Goal: Transaction & Acquisition: Purchase product/service

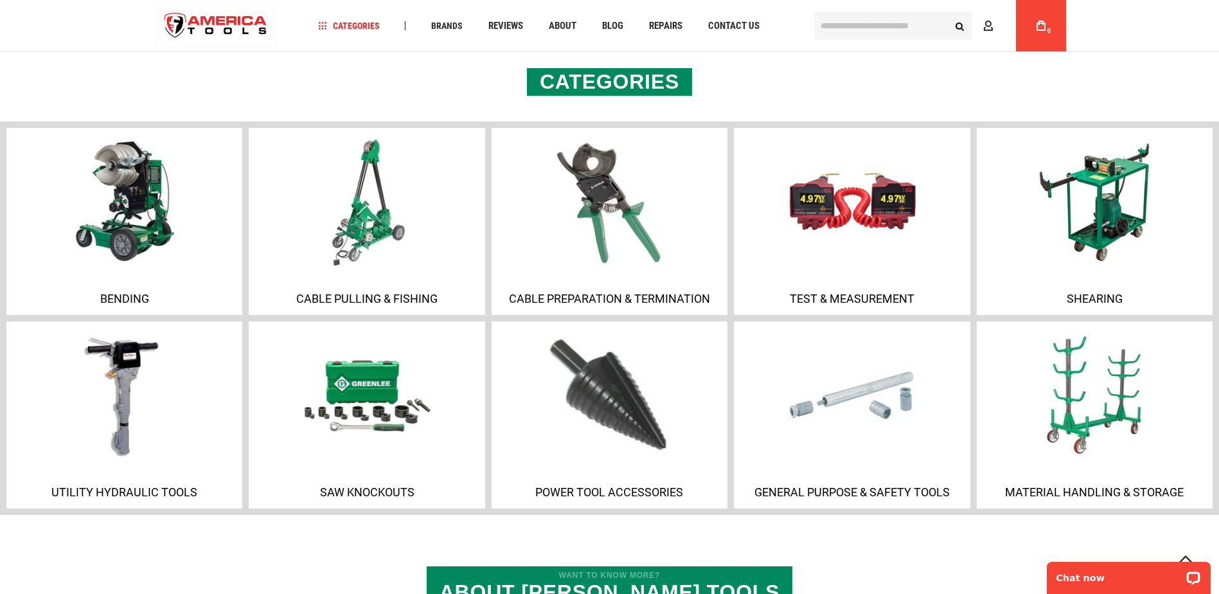
scroll to position [899, 0]
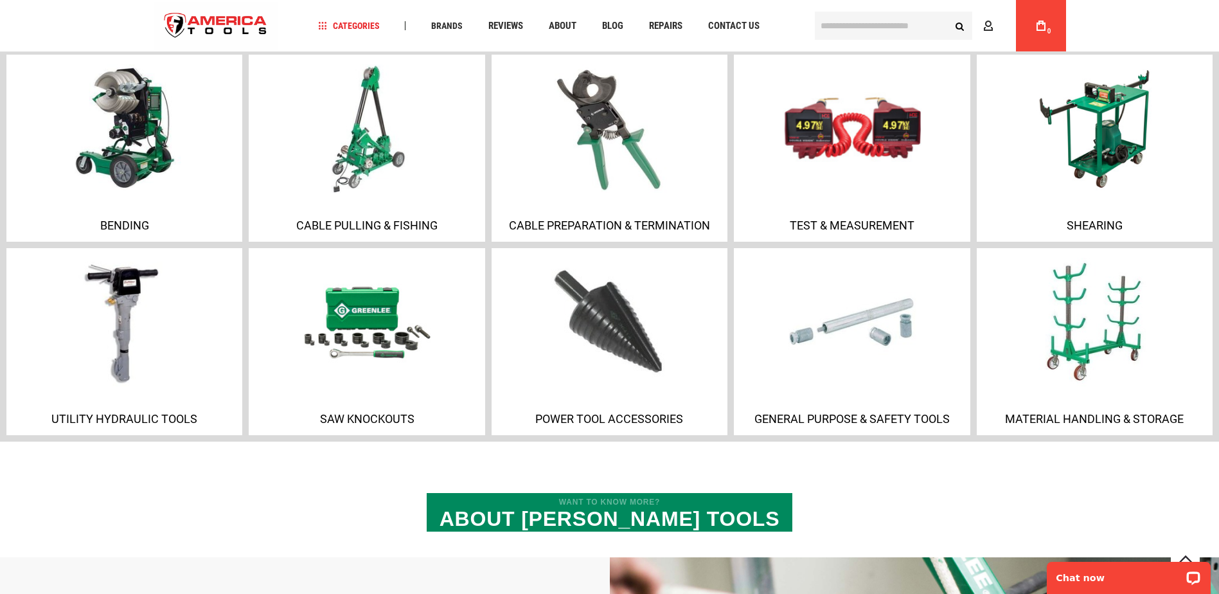
click at [806, 224] on p "Test & Measurement" at bounding box center [851, 224] width 229 height 13
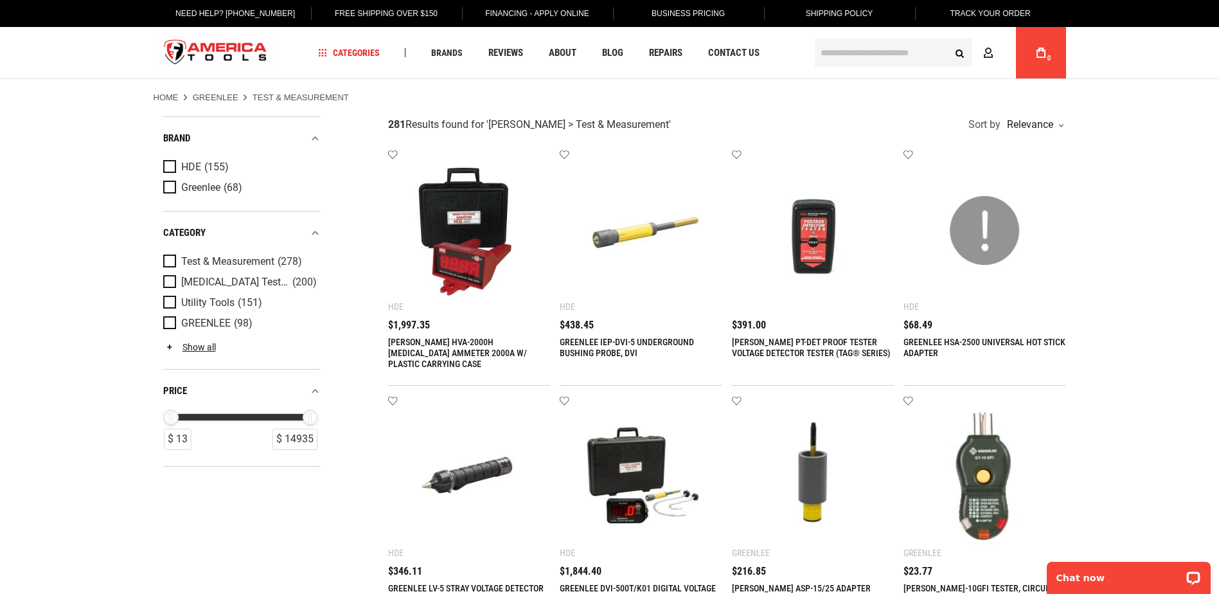
click at [828, 51] on input "text" at bounding box center [893, 53] width 157 height 28
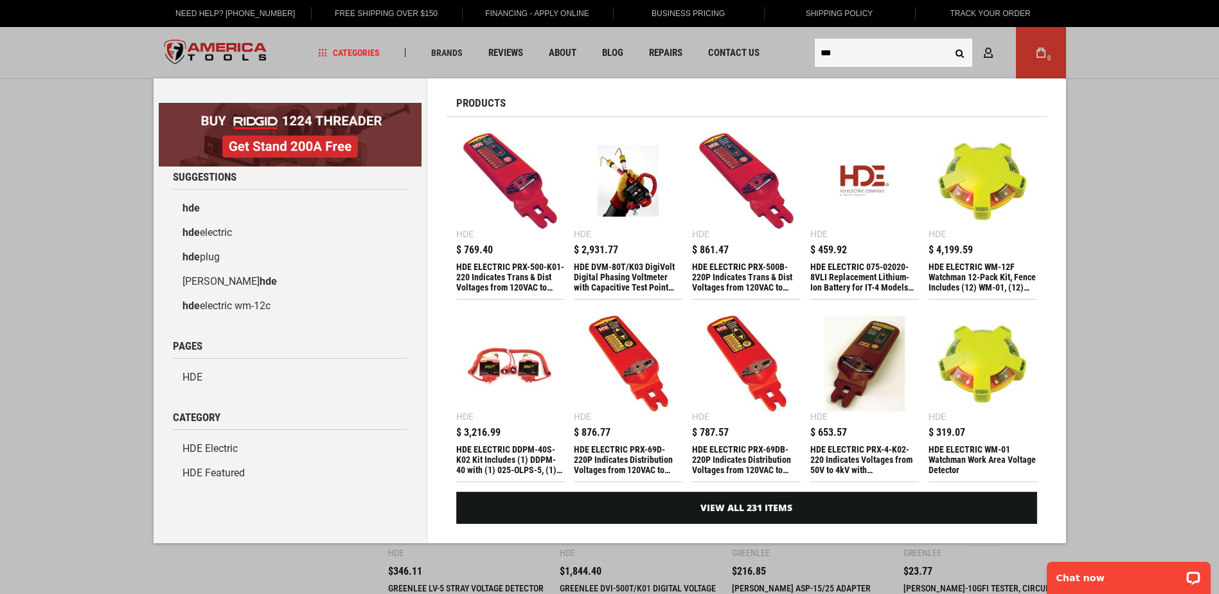
type input "***"
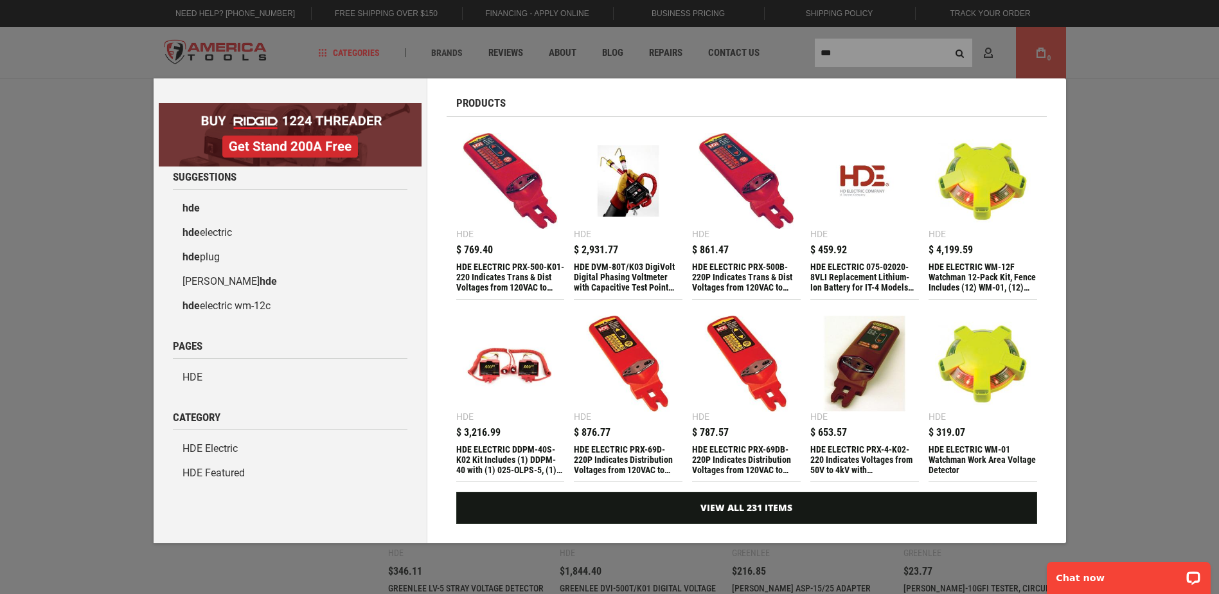
click at [853, 50] on div "Marketing offer form" at bounding box center [609, 297] width 1219 height 594
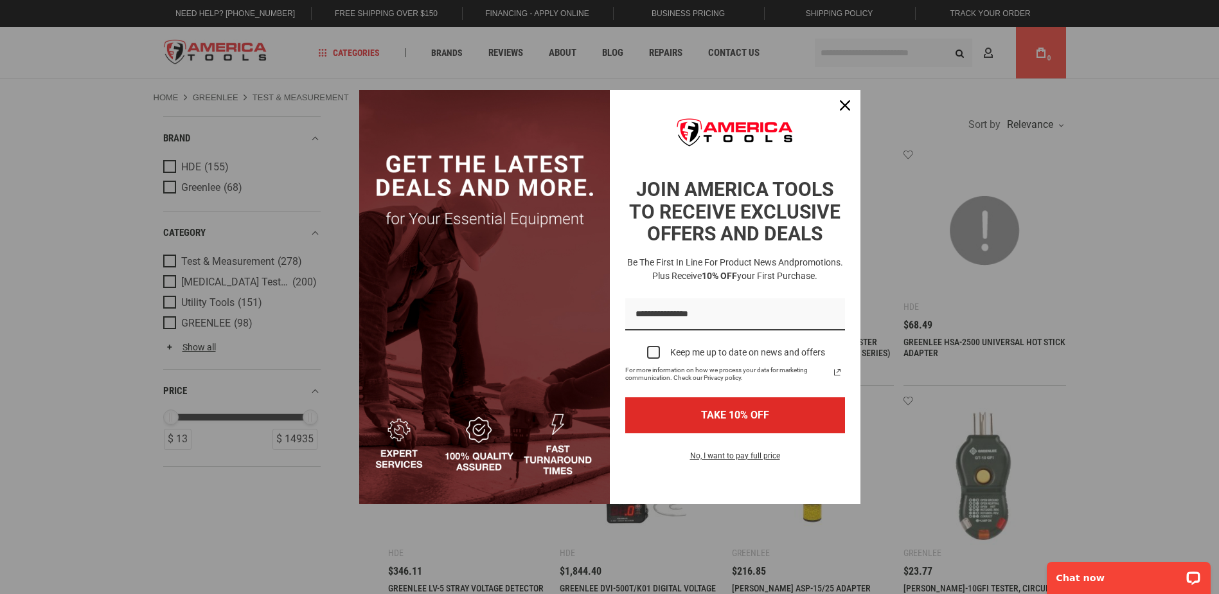
click at [849, 58] on div "Marketing offer form" at bounding box center [609, 297] width 1219 height 594
click at [844, 112] on div "Close" at bounding box center [845, 105] width 21 height 21
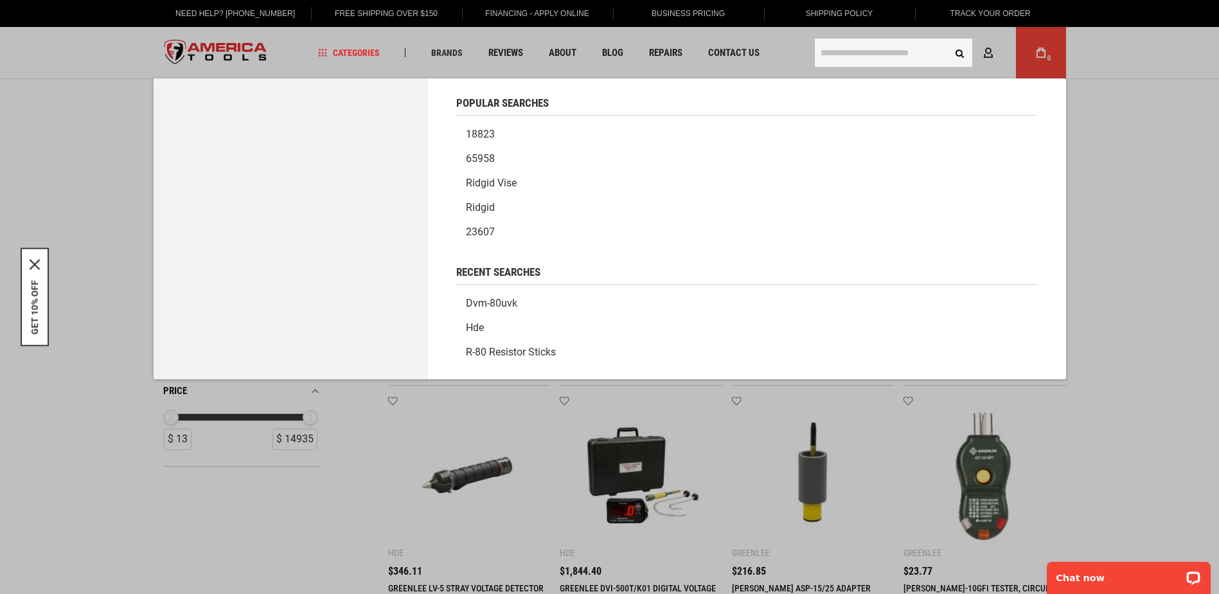
click at [856, 59] on input "text" at bounding box center [893, 53] width 157 height 28
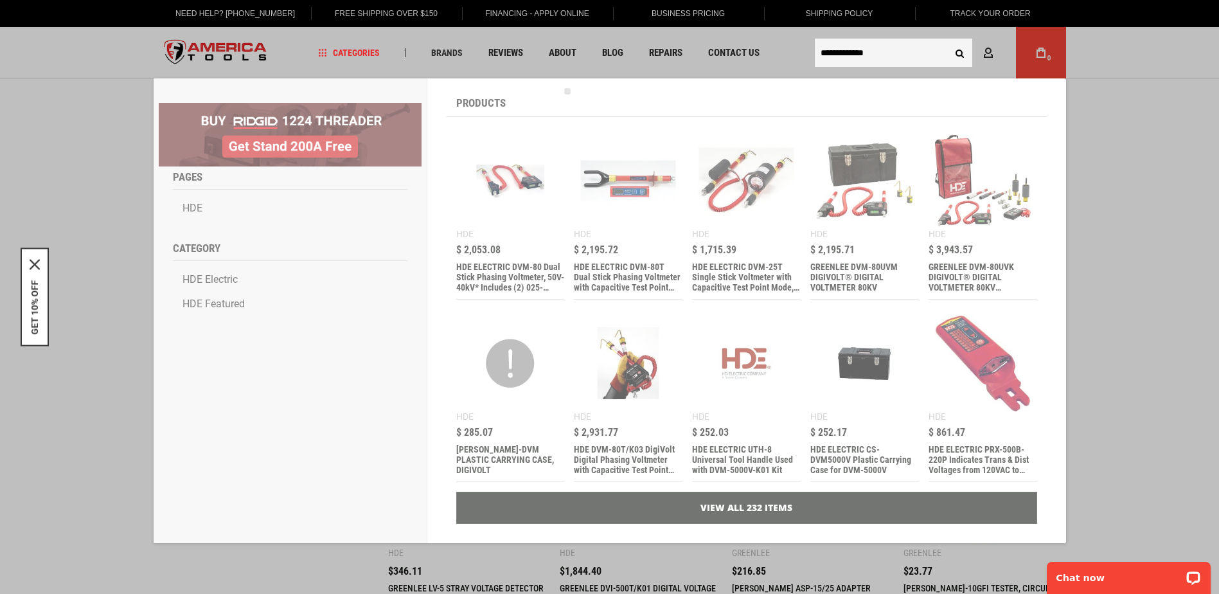
type input "**********"
click at [948, 40] on button "Search" at bounding box center [960, 52] width 24 height 24
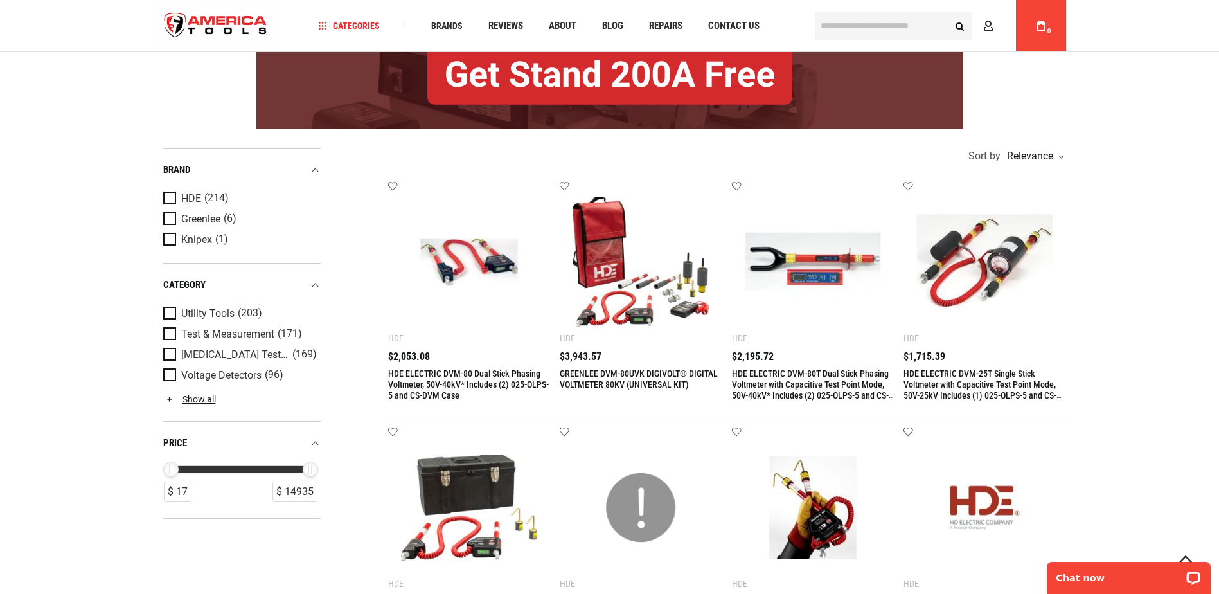
scroll to position [193, 0]
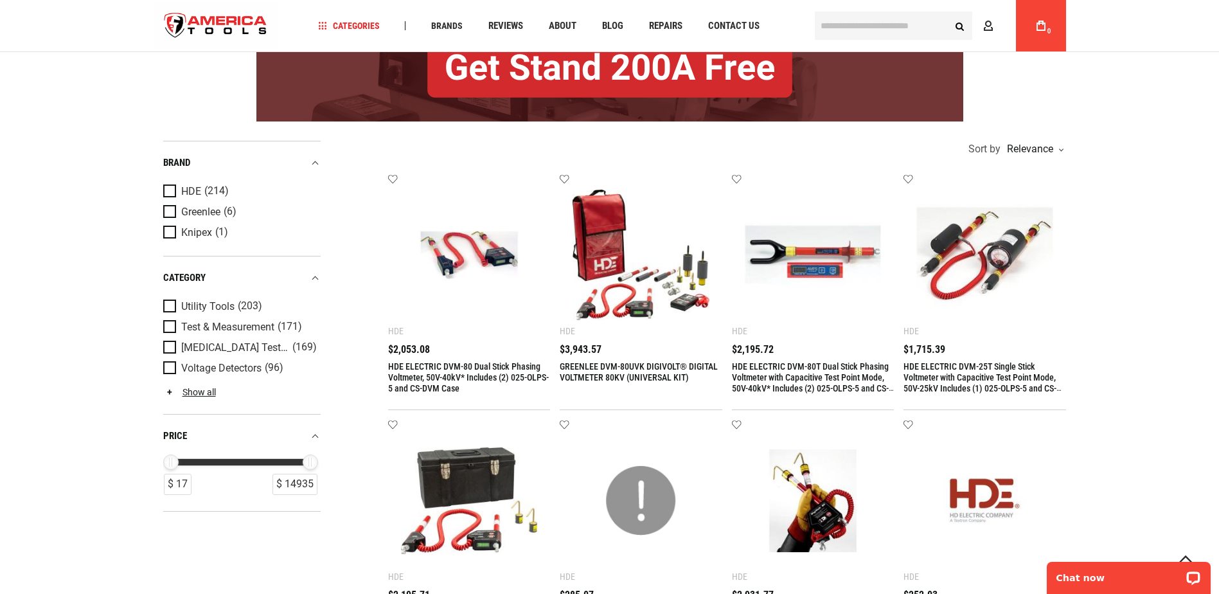
click at [641, 365] on link "GREENLEE DVM-80UVK DIGIVOLT® DIGITAL VOLTMETER 80KV (UNIVERSAL KIT)" at bounding box center [639, 371] width 158 height 21
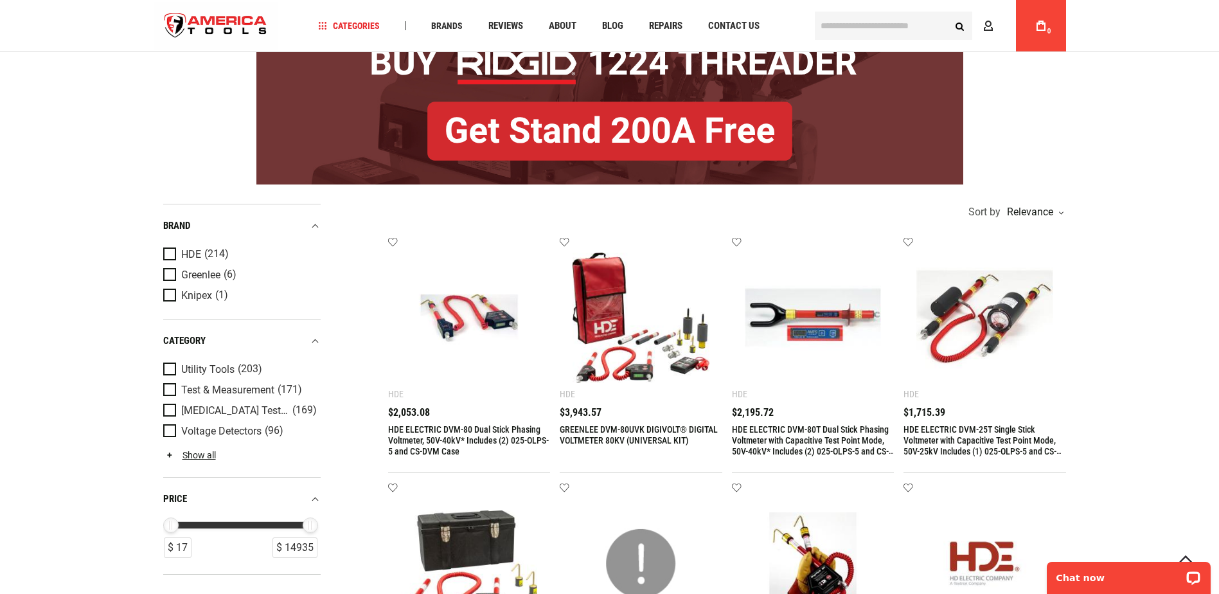
scroll to position [193, 0]
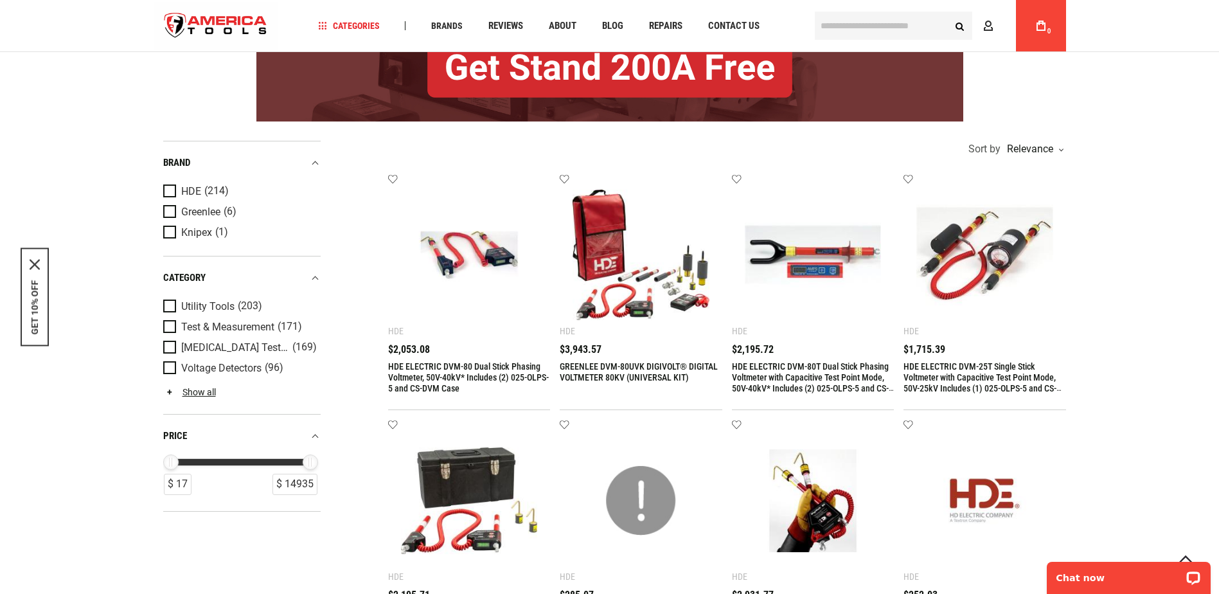
click at [448, 282] on img at bounding box center [469, 254] width 137 height 137
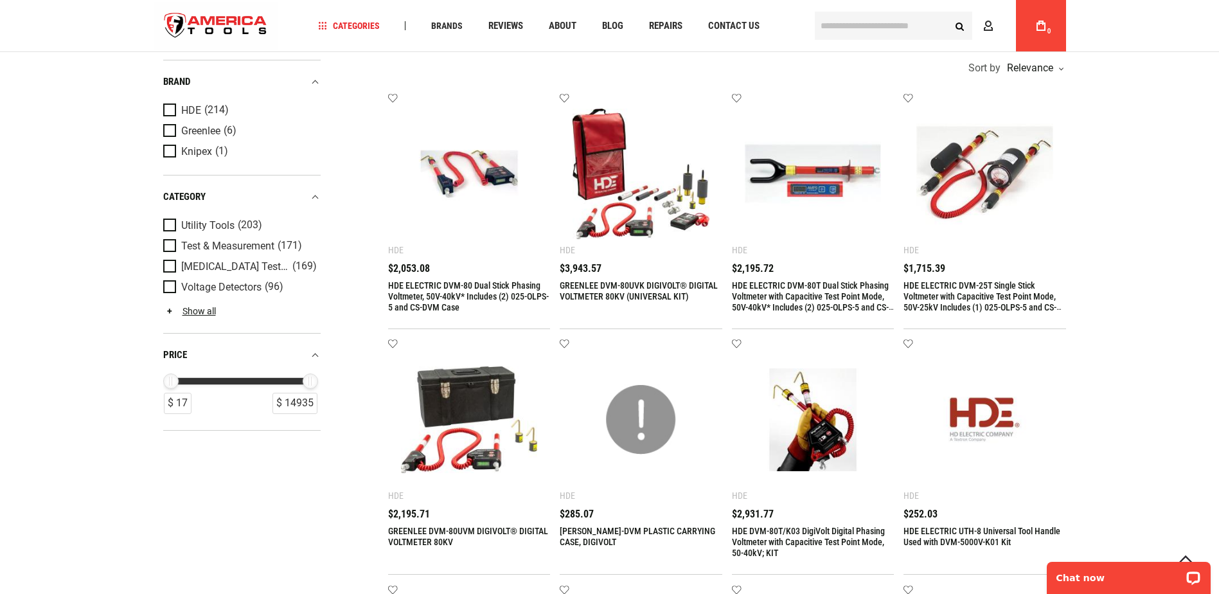
scroll to position [257, 0]
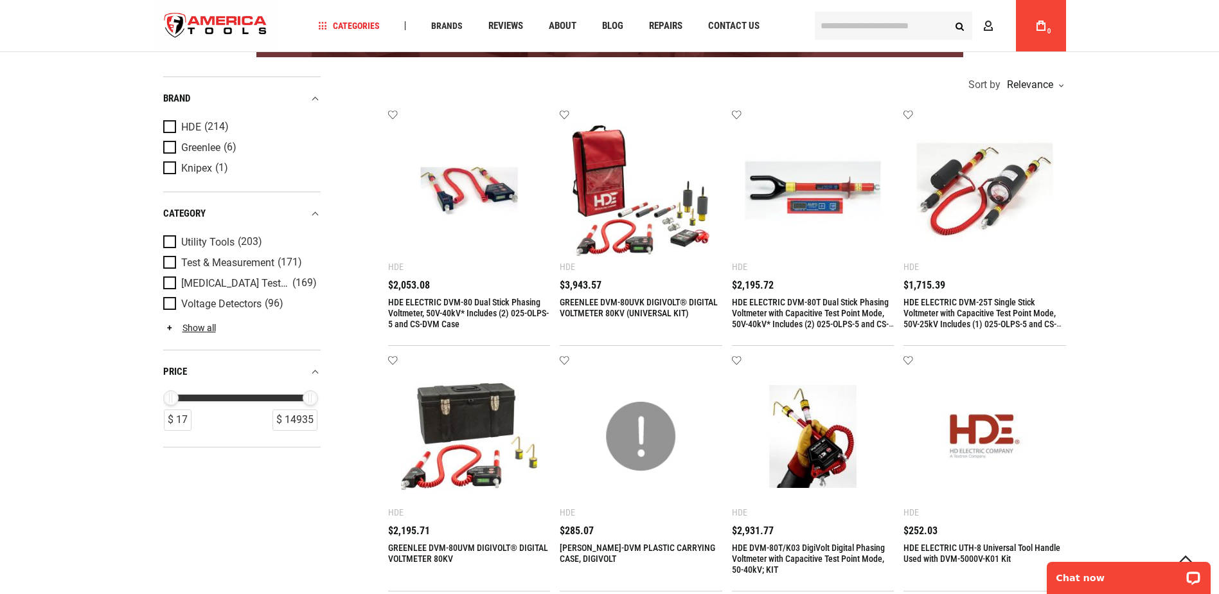
click at [468, 414] on img at bounding box center [469, 436] width 137 height 137
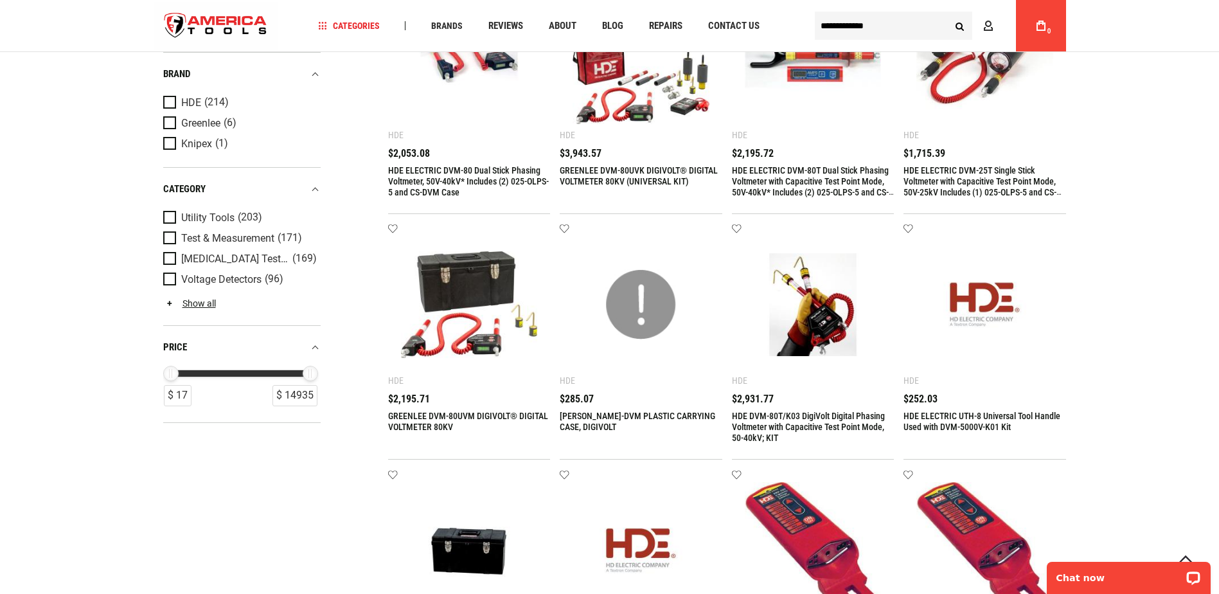
scroll to position [128, 0]
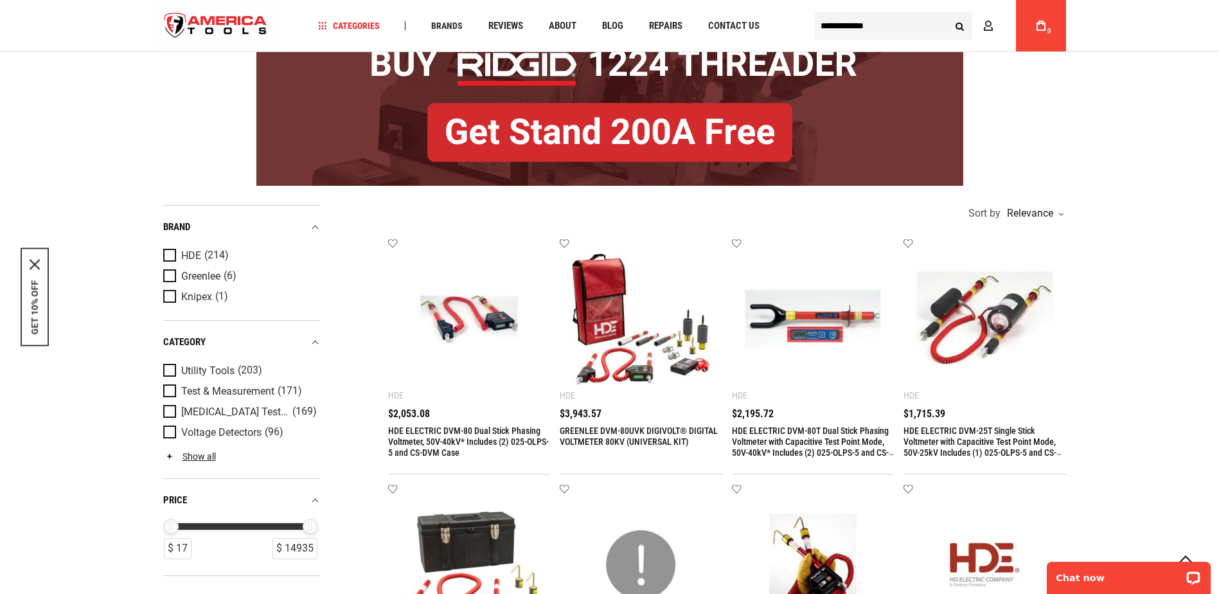
click at [953, 369] on img at bounding box center [984, 319] width 137 height 137
click at [948, 373] on img at bounding box center [984, 319] width 137 height 137
